Goal: Transaction & Acquisition: Book appointment/travel/reservation

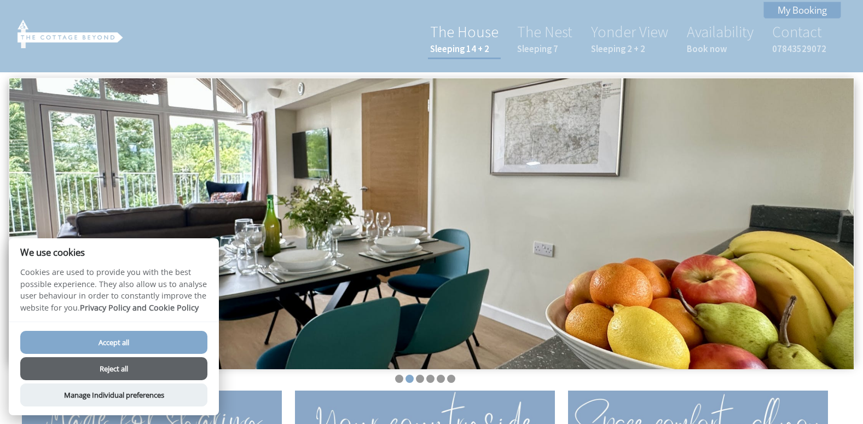
click at [464, 36] on link "The House Sleeping 14 + 2" at bounding box center [464, 38] width 68 height 33
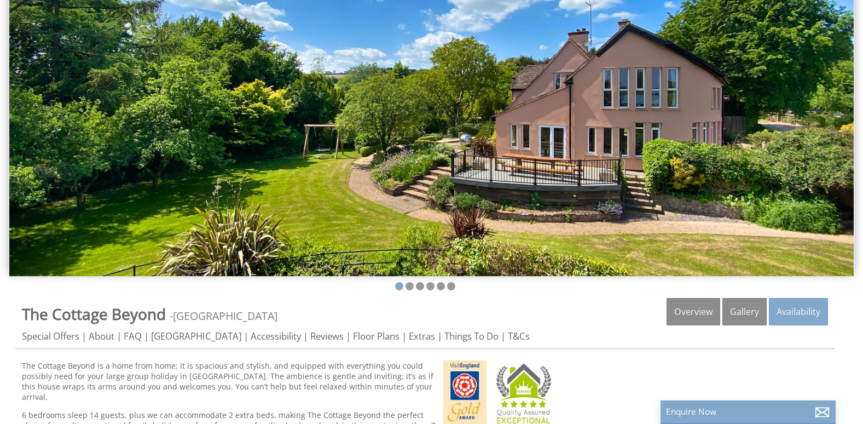
scroll to position [92, 0]
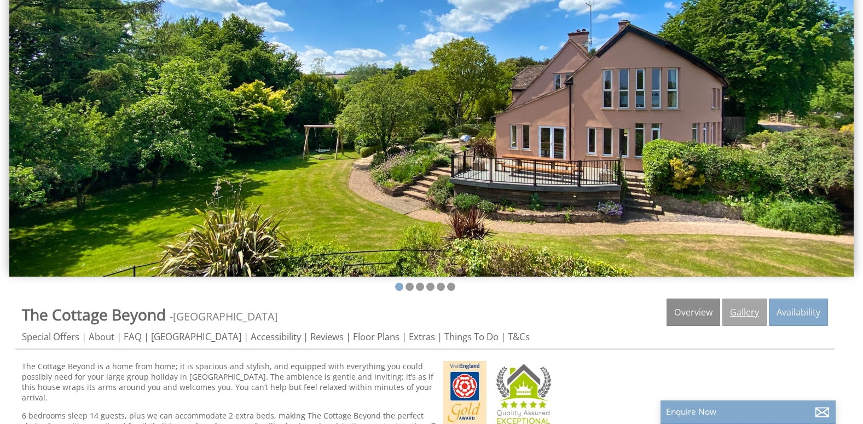
click at [744, 309] on link "Gallery" at bounding box center [744, 311] width 44 height 27
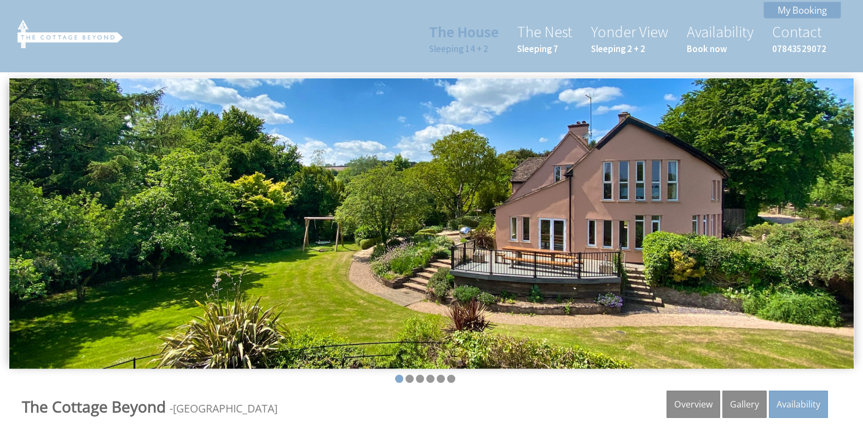
click at [617, 262] on img at bounding box center [431, 223] width 844 height 290
click at [506, 241] on img at bounding box center [431, 223] width 844 height 290
drag, startPoint x: 771, startPoint y: 192, endPoint x: 657, endPoint y: 191, distance: 113.8
click at [657, 191] on img at bounding box center [431, 223] width 844 height 290
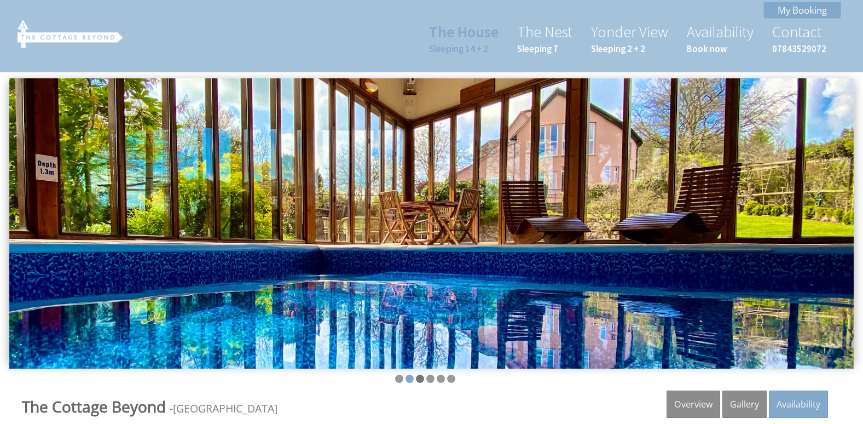
click at [420, 379] on li at bounding box center [420, 378] width 8 height 8
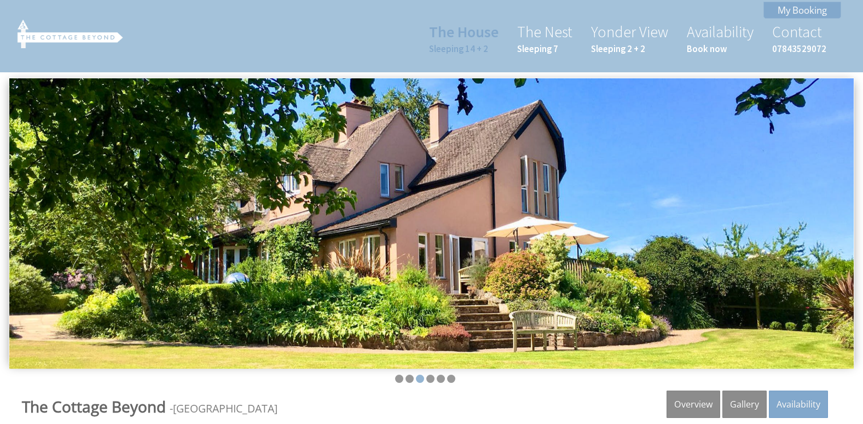
click at [420, 379] on li at bounding box center [420, 378] width 8 height 8
click at [431, 380] on li at bounding box center [430, 378] width 8 height 8
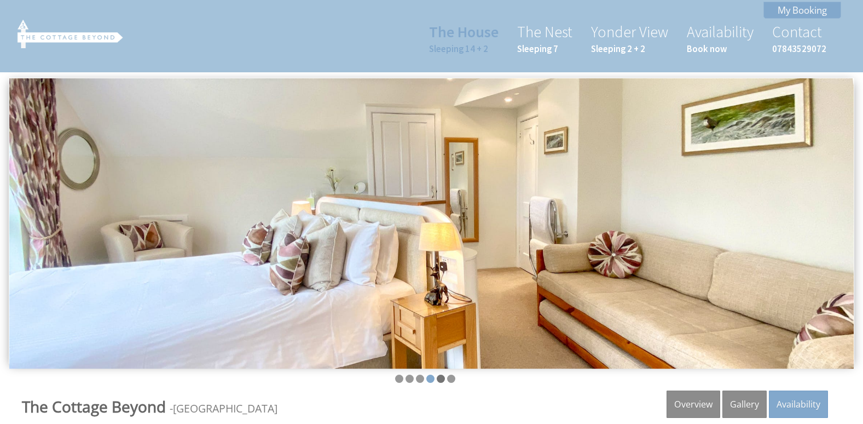
click at [440, 377] on li at bounding box center [441, 378] width 8 height 8
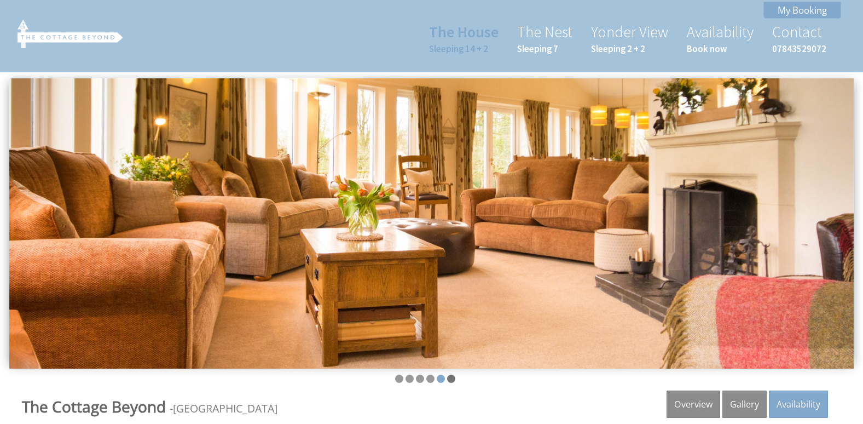
click at [454, 381] on li at bounding box center [451, 378] width 8 height 8
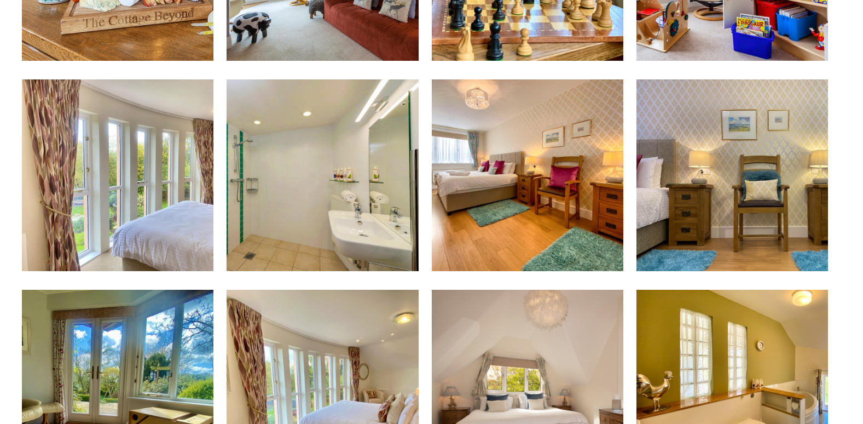
scroll to position [992, 0]
